Goal: Task Accomplishment & Management: Use online tool/utility

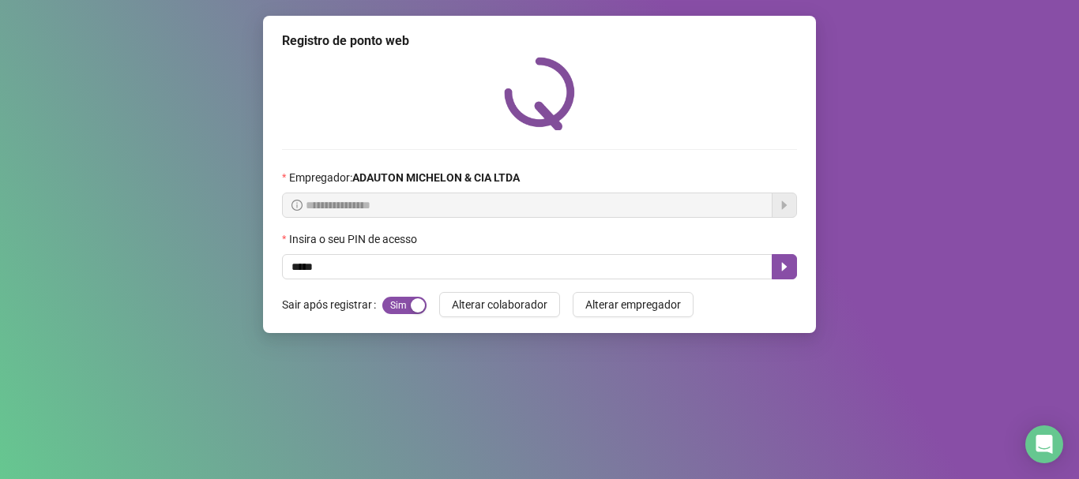
type input "*****"
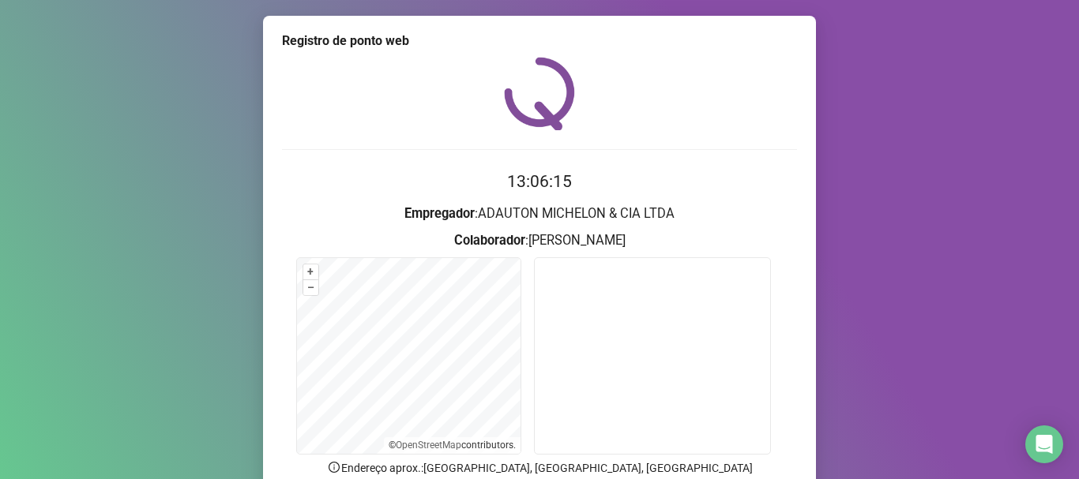
scroll to position [137, 0]
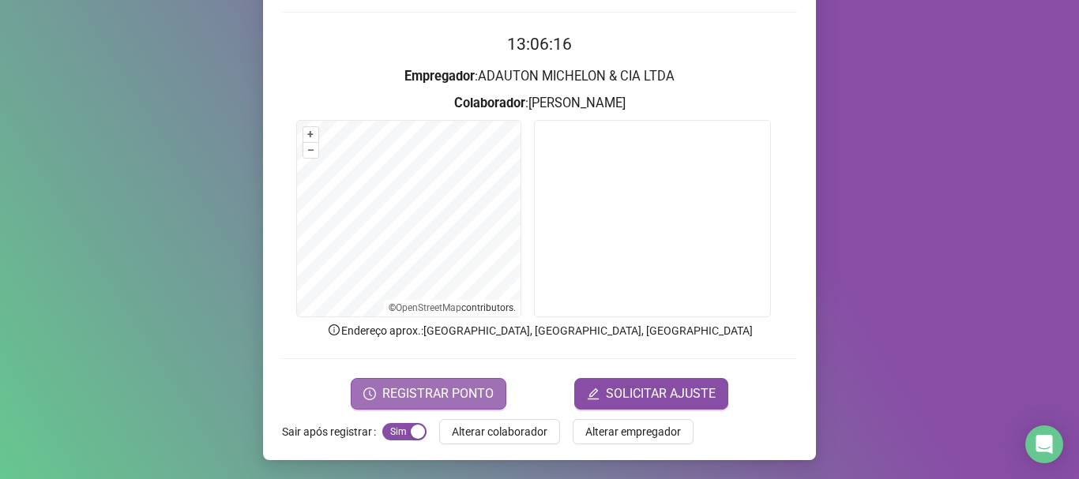
click at [473, 389] on span "REGISTRAR PONTO" at bounding box center [437, 394] width 111 height 19
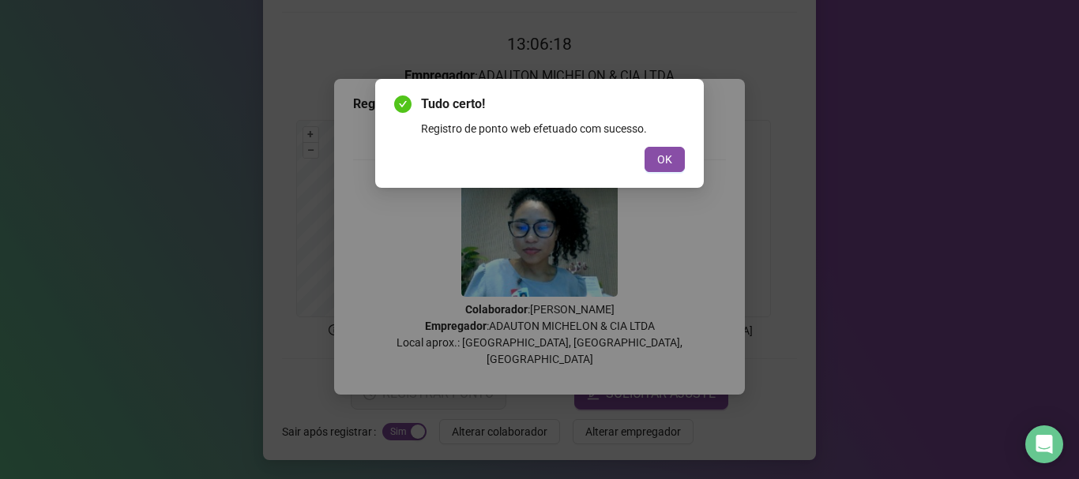
click at [679, 164] on button "OK" at bounding box center [665, 159] width 40 height 25
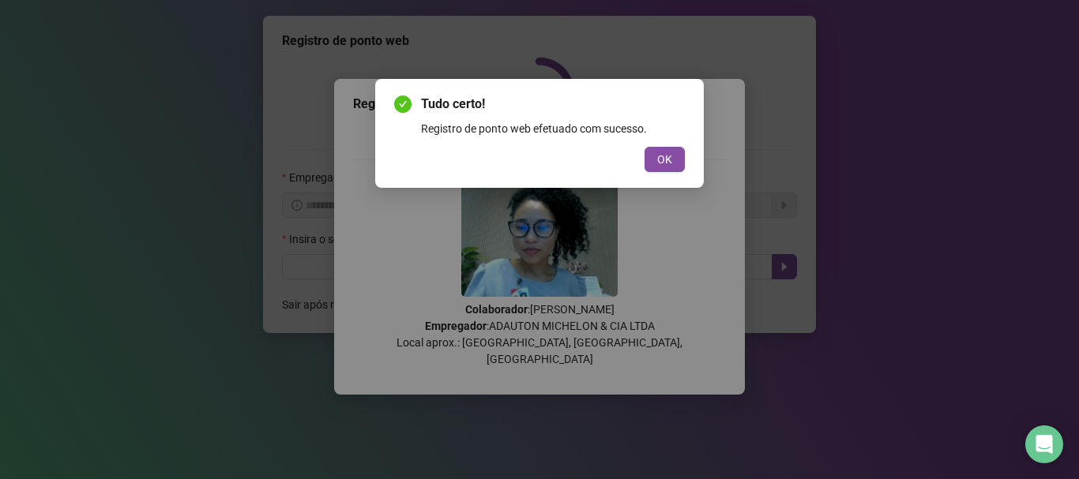
scroll to position [0, 0]
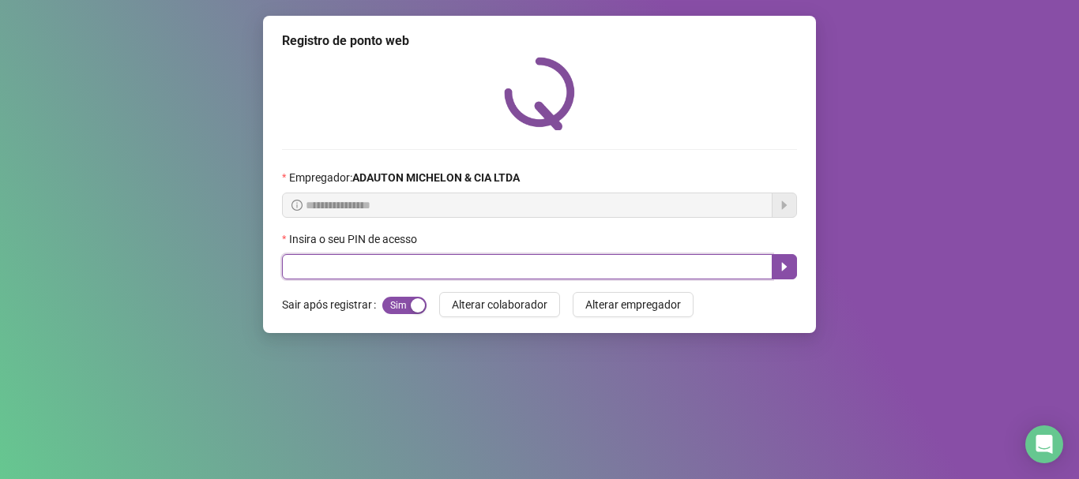
click at [334, 256] on input "text" at bounding box center [527, 266] width 491 height 25
type input "*****"
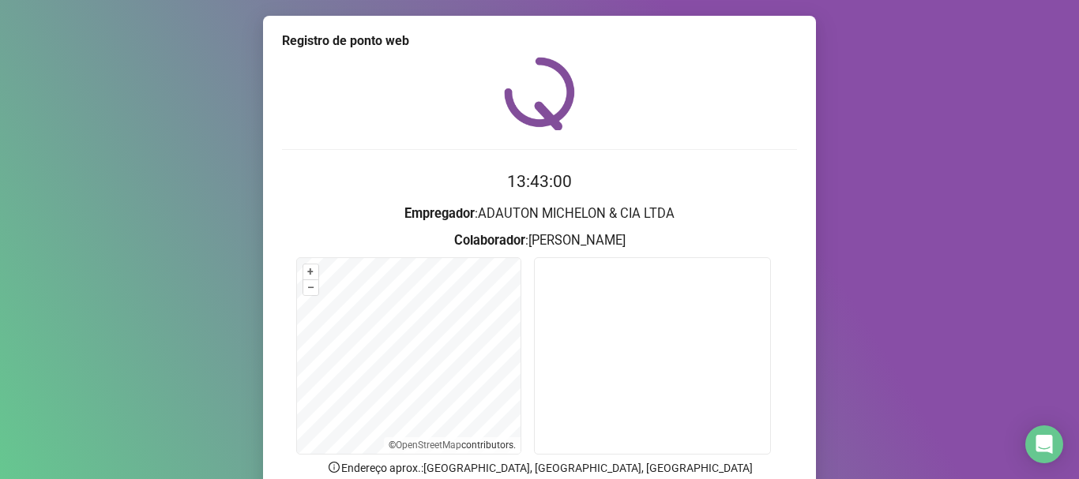
scroll to position [137, 0]
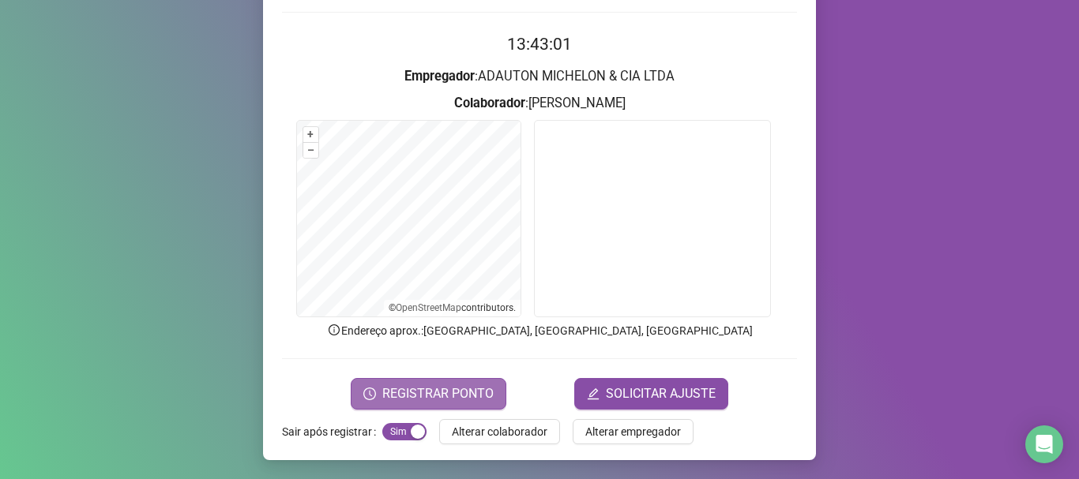
click at [406, 396] on span "REGISTRAR PONTO" at bounding box center [437, 394] width 111 height 19
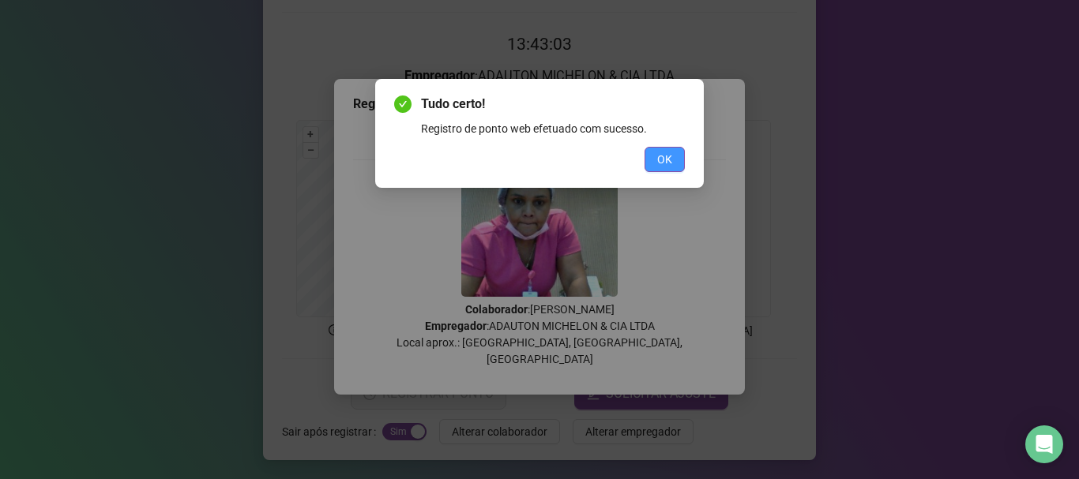
click at [668, 156] on span "OK" at bounding box center [664, 159] width 15 height 17
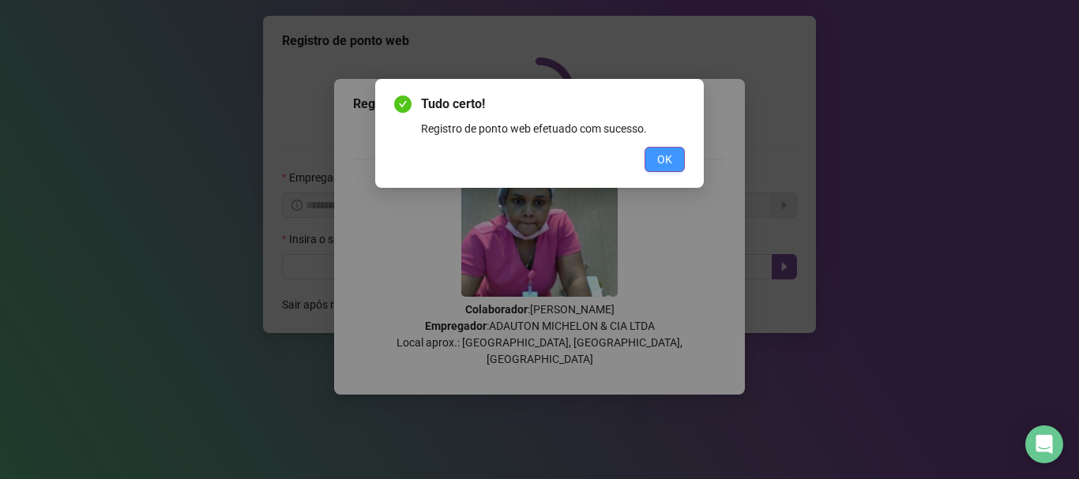
scroll to position [0, 0]
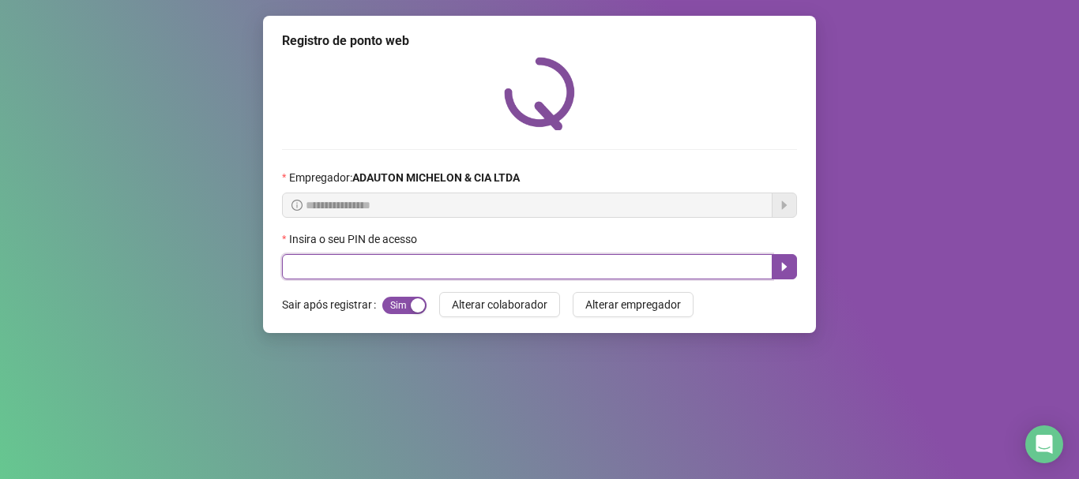
click at [526, 261] on input "text" at bounding box center [527, 266] width 491 height 25
type input "*****"
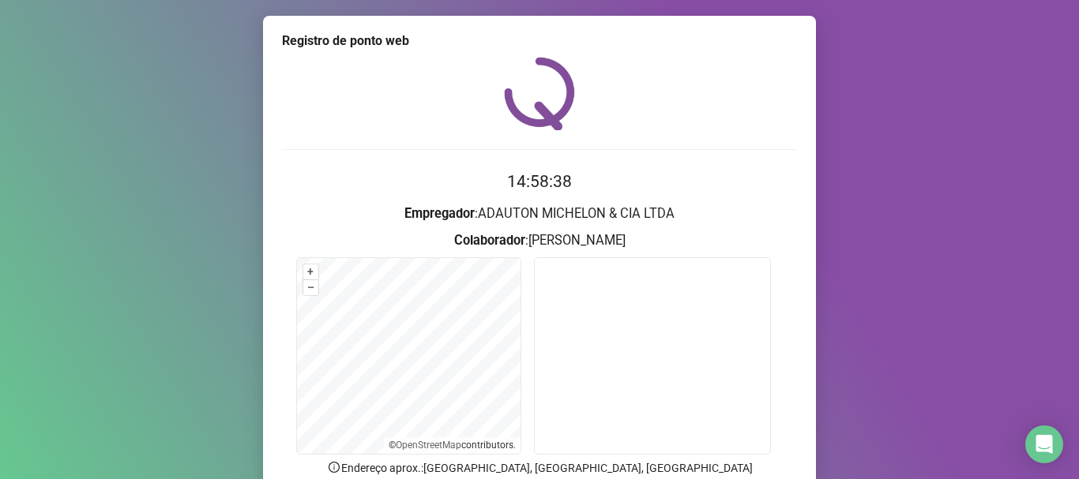
scroll to position [79, 0]
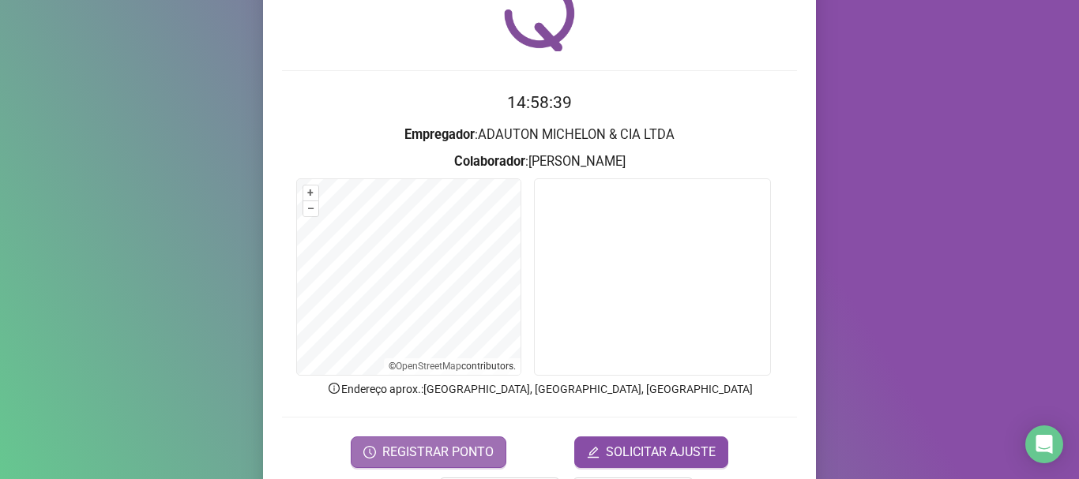
click at [459, 447] on span "REGISTRAR PONTO" at bounding box center [437, 452] width 111 height 19
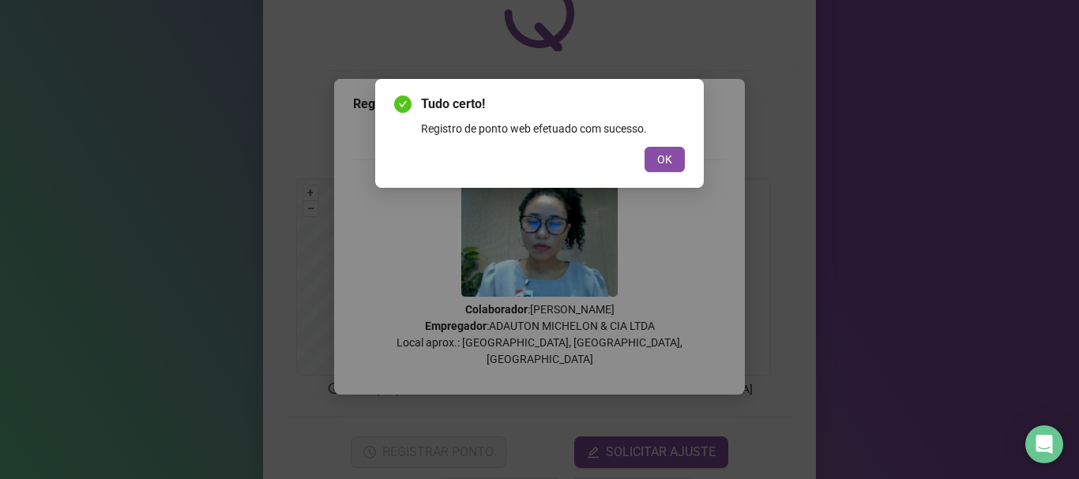
drag, startPoint x: 676, startPoint y: 162, endPoint x: 646, endPoint y: 157, distance: 30.4
click at [676, 161] on button "OK" at bounding box center [665, 159] width 40 height 25
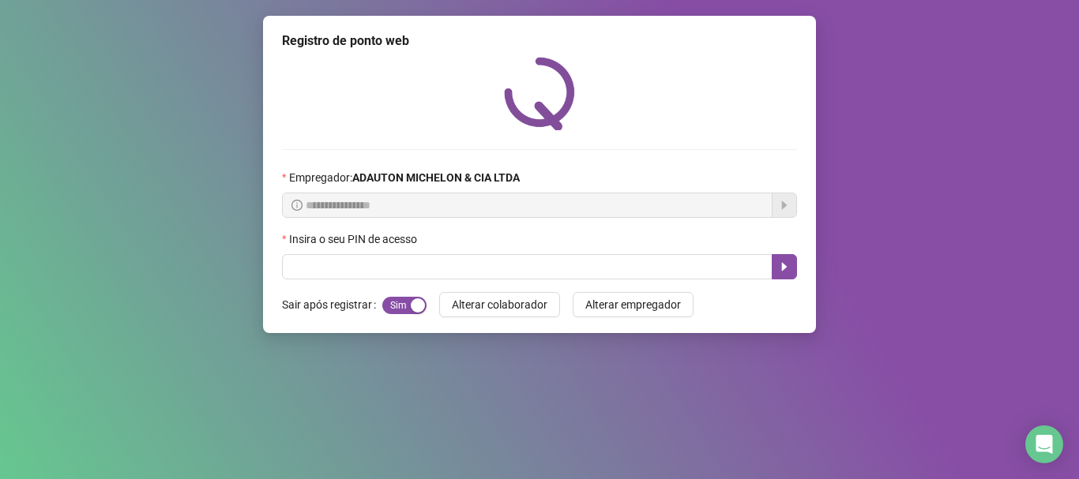
scroll to position [0, 0]
